Goal: Use online tool/utility: Use online tool/utility

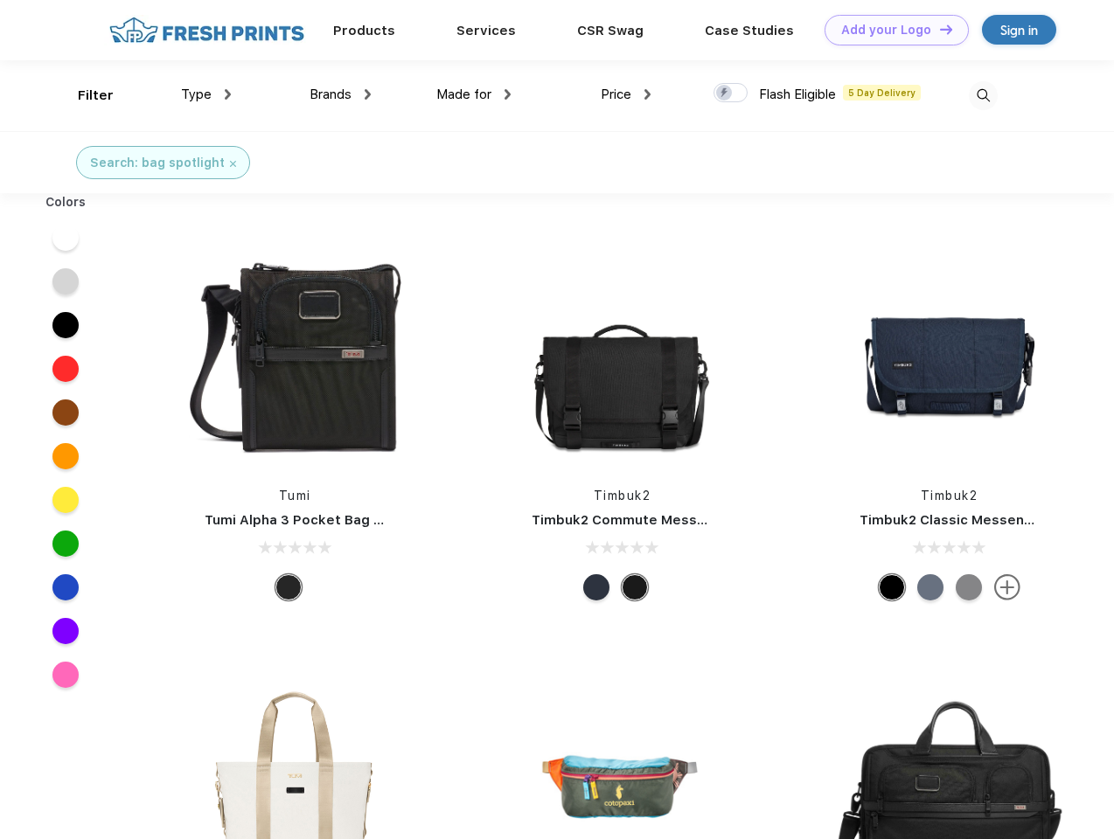
click at [890, 30] on link "Add your Logo Design Tool" at bounding box center [896, 30] width 144 height 31
click at [0, 0] on div "Design Tool" at bounding box center [0, 0] width 0 height 0
click at [938, 29] on link "Add your Logo Design Tool" at bounding box center [896, 30] width 144 height 31
click at [84, 95] on div "Filter" at bounding box center [96, 96] width 36 height 20
click at [206, 94] on span "Type" at bounding box center [196, 95] width 31 height 16
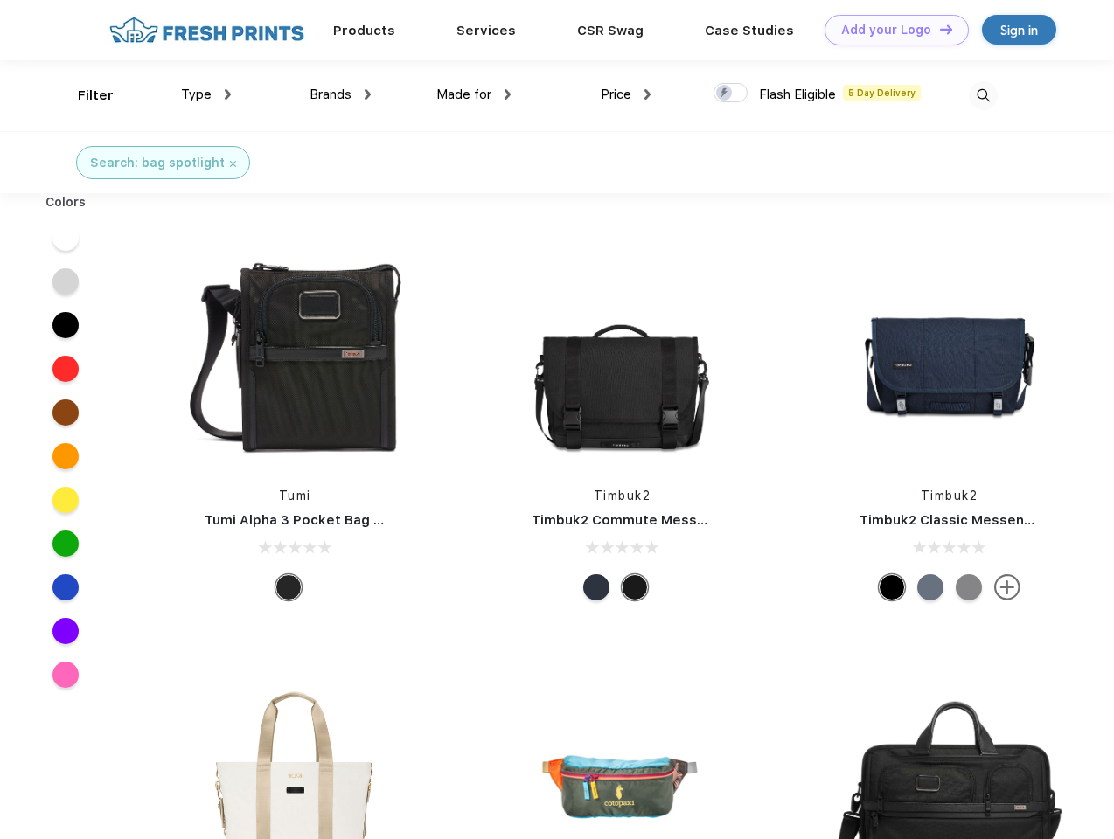
click at [340, 94] on span "Brands" at bounding box center [330, 95] width 42 height 16
click at [474, 94] on span "Made for" at bounding box center [463, 95] width 55 height 16
click at [626, 94] on span "Price" at bounding box center [616, 95] width 31 height 16
click at [731, 94] on div at bounding box center [730, 92] width 34 height 19
click at [725, 94] on input "checkbox" at bounding box center [718, 87] width 11 height 11
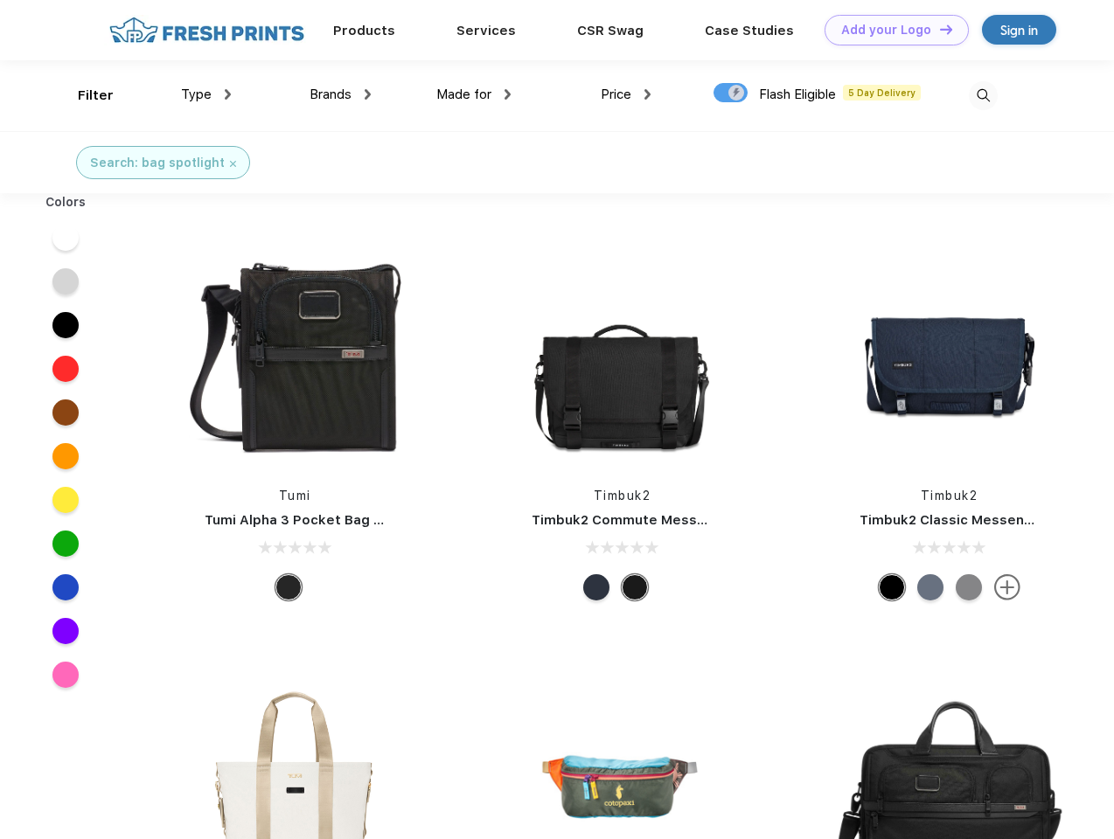
click at [983, 95] on img at bounding box center [983, 95] width 29 height 29
